Goal: Find contact information: Find contact information

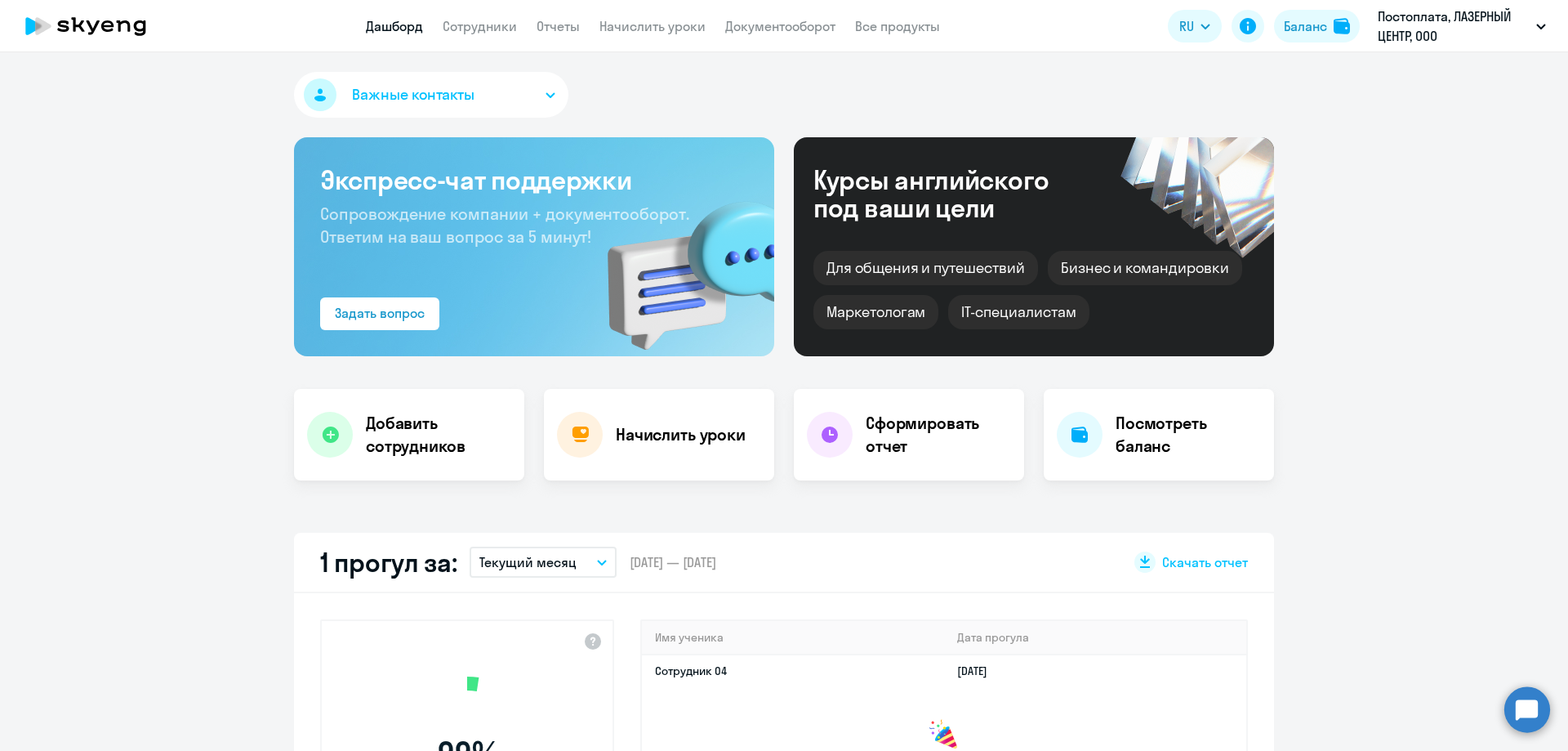
click at [545, 93] on icon "button" at bounding box center [550, 95] width 10 height 6
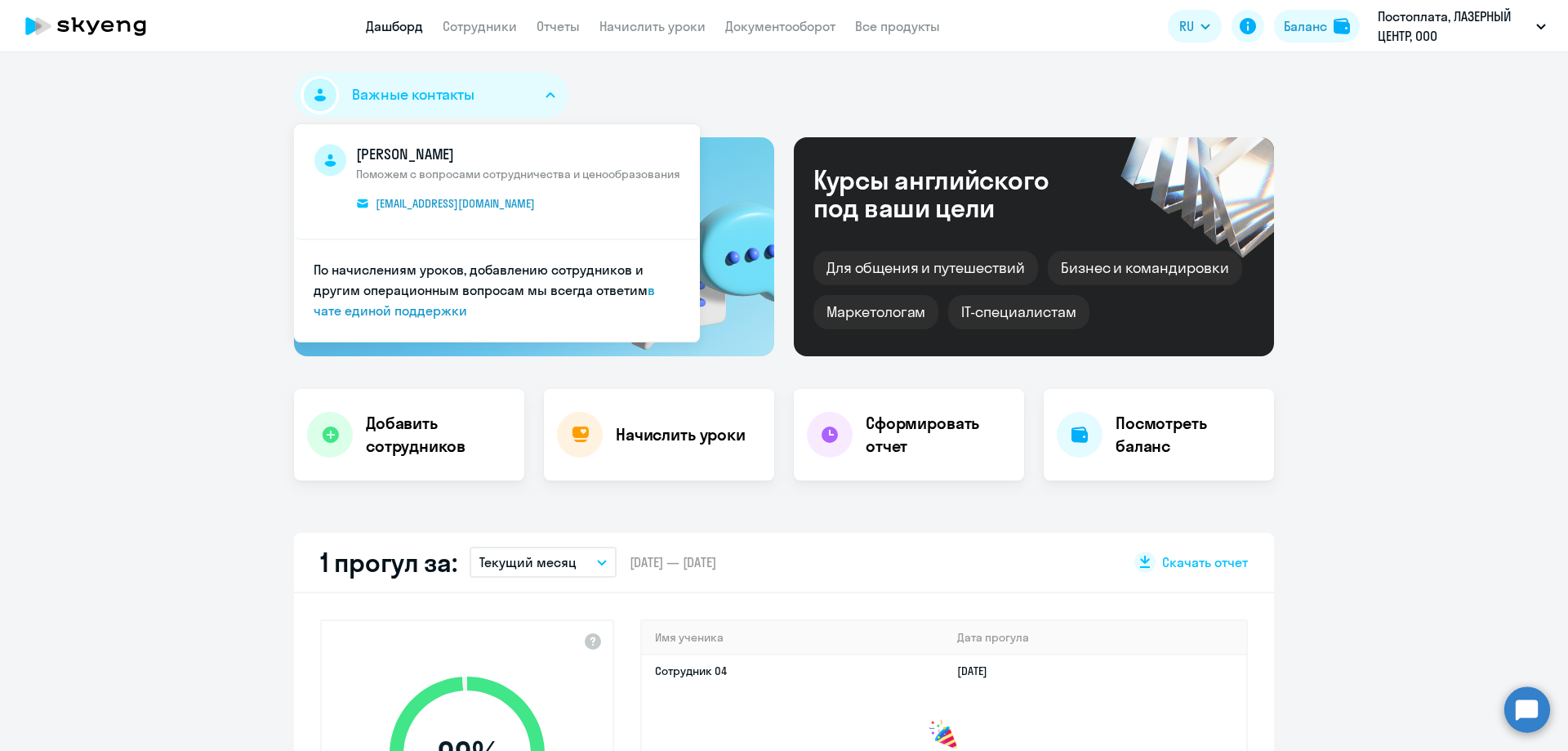
click at [542, 92] on button "Важные контакты" at bounding box center [431, 94] width 274 height 45
